Goal: Task Accomplishment & Management: Manage account settings

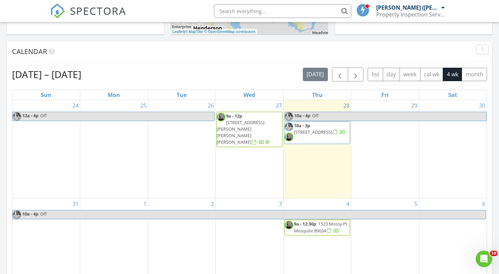
scroll to position [379, 0]
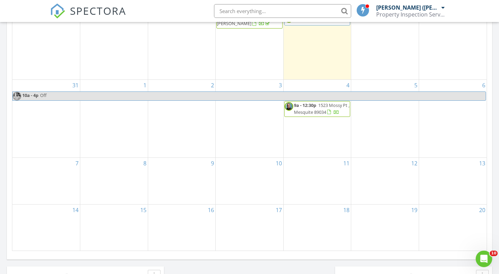
click at [323, 102] on span "1523 Mossy Pt , Mesquite 89034" at bounding box center [322, 108] width 56 height 13
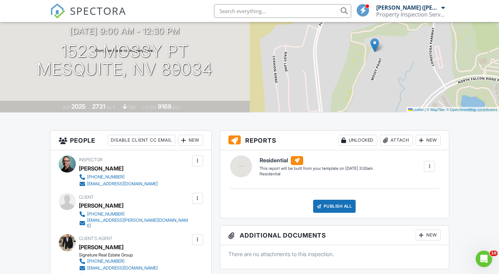
scroll to position [67, 0]
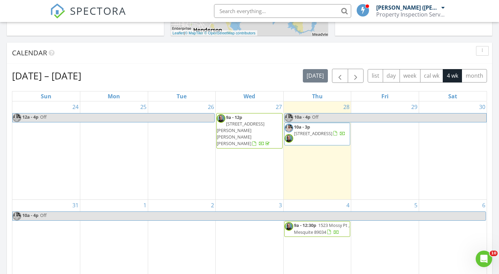
scroll to position [224, 0]
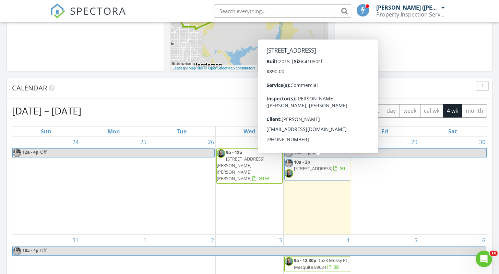
click at [321, 169] on span "513 Commerce Cir, Mesquite 89027" at bounding box center [313, 168] width 38 height 6
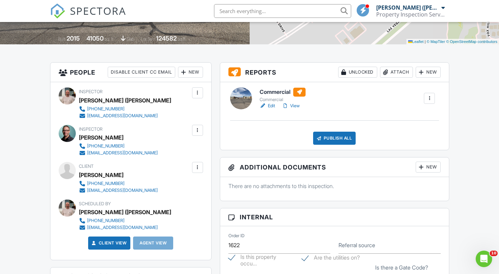
click at [270, 105] on link "Edit" at bounding box center [267, 105] width 15 height 7
